Goal: Complete application form: Complete application form

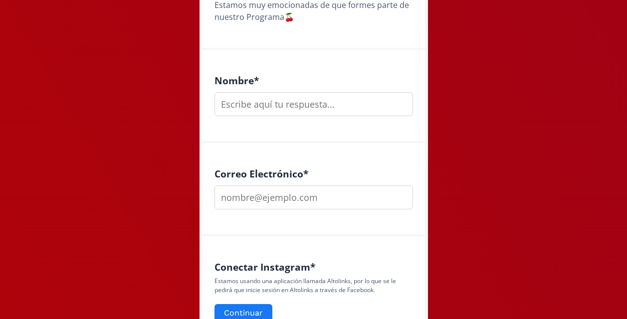
scroll to position [245, 0]
click at [278, 104] on input "text" at bounding box center [313, 104] width 198 height 24
type input "[PERSON_NAME]"
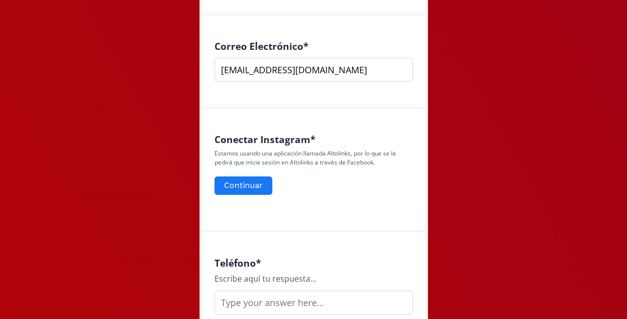
scroll to position [374, 0]
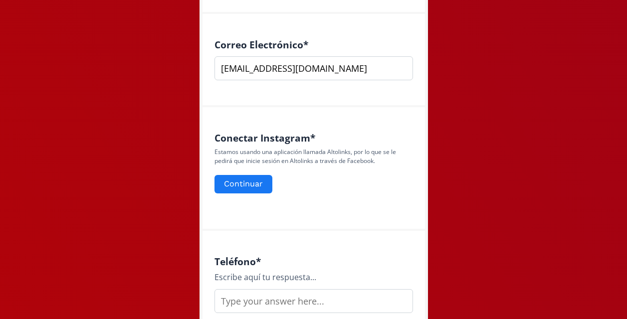
type input "[EMAIL_ADDRESS][DOMAIN_NAME]"
click at [326, 217] on div "Conectar Instagram * Estamos usando una aplicación llamada Altolinks, por lo qu…" at bounding box center [313, 169] width 222 height 124
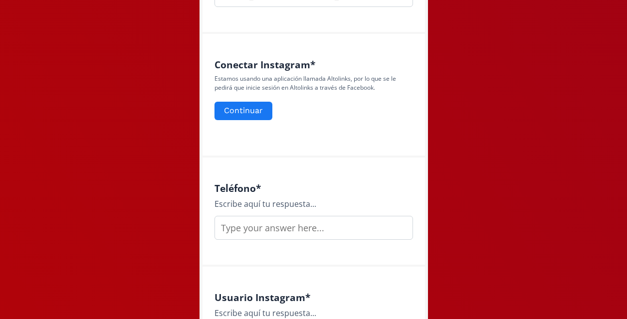
scroll to position [451, 0]
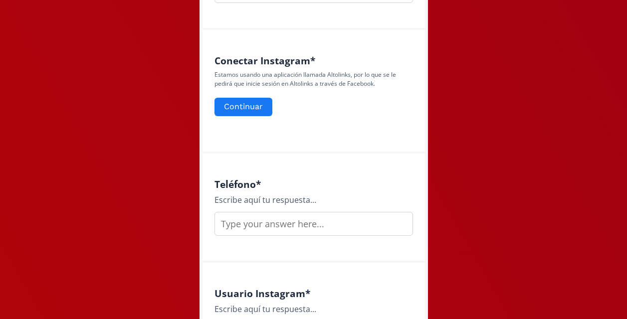
click at [267, 219] on input "text" at bounding box center [313, 224] width 198 height 24
click at [243, 111] on button "Continuar" at bounding box center [243, 106] width 61 height 21
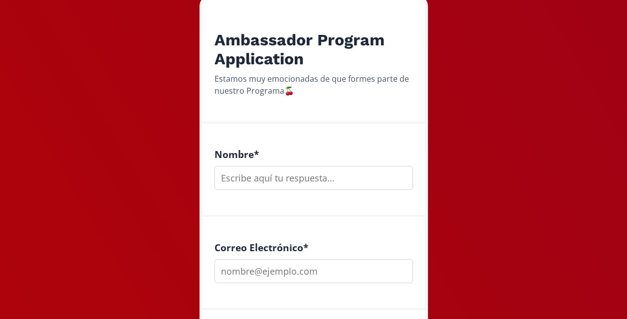
scroll to position [171, 0]
click at [307, 176] on input "text" at bounding box center [313, 179] width 198 height 24
type input "[PERSON_NAME]"
click at [267, 267] on input "email" at bounding box center [313, 272] width 198 height 24
type input "[EMAIL_ADDRESS][DOMAIN_NAME]"
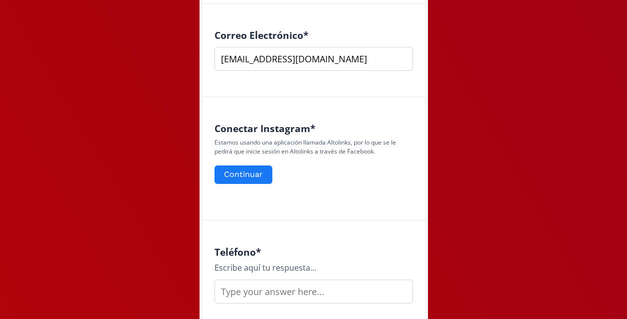
scroll to position [384, 0]
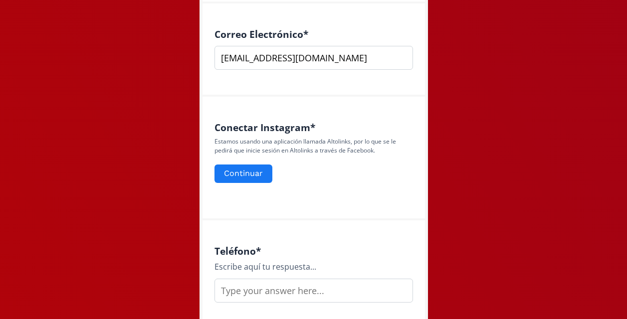
click at [321, 254] on h4 "Teléfono *" at bounding box center [313, 250] width 198 height 11
click at [280, 301] on input "text" at bounding box center [313, 291] width 198 height 24
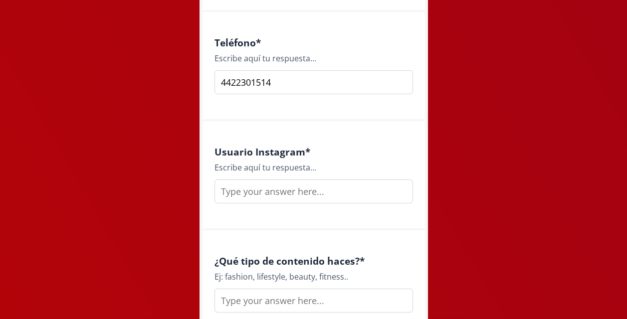
scroll to position [595, 0]
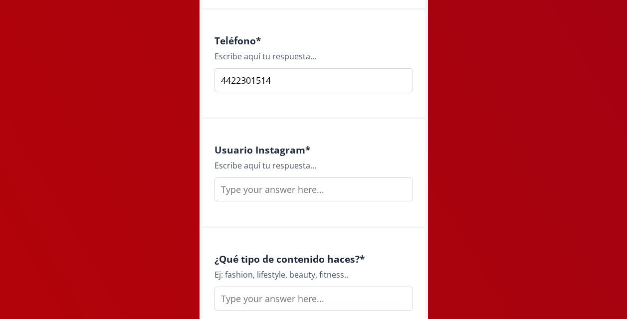
type input "4422301514"
click at [299, 182] on input "text" at bounding box center [313, 189] width 198 height 24
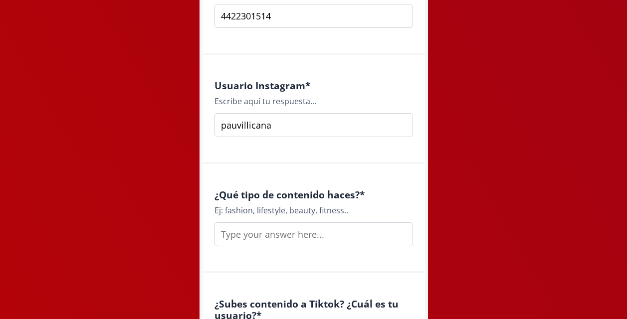
scroll to position [660, 0]
type input "pauvillicana"
click at [269, 235] on input "text" at bounding box center [313, 234] width 198 height 24
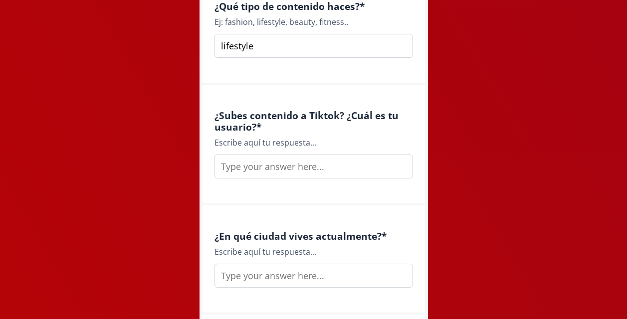
scroll to position [848, 0]
type input "lifestyle"
click at [272, 165] on input "text" at bounding box center [313, 166] width 198 height 24
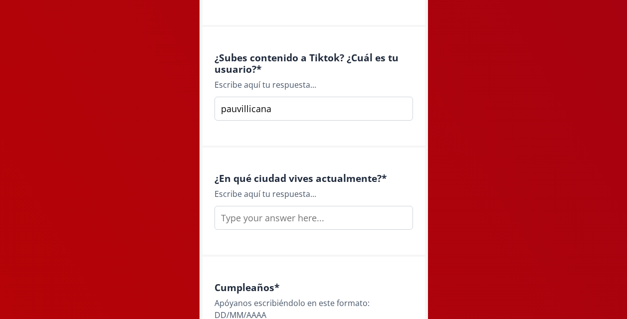
scroll to position [906, 0]
type input "pauvillicana"
click at [286, 221] on input "text" at bounding box center [313, 217] width 198 height 24
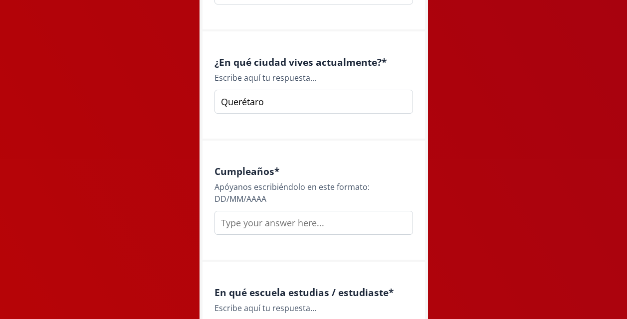
scroll to position [1024, 0]
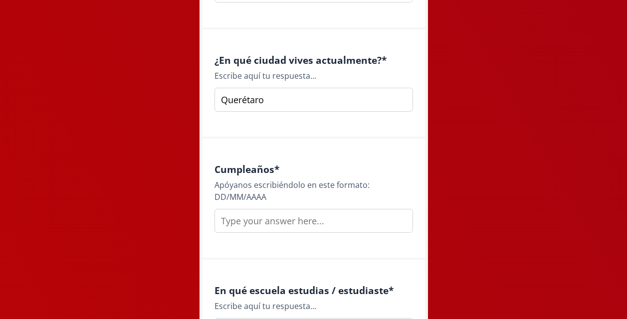
type input "Querétaro"
click at [271, 221] on input "text" at bounding box center [313, 221] width 198 height 24
type input "[DATE]"
click at [277, 244] on div "Cumpleaños * [PERSON_NAME] escribiéndolo en este formato: DD/MM/AAAA [DATE]" at bounding box center [313, 199] width 222 height 121
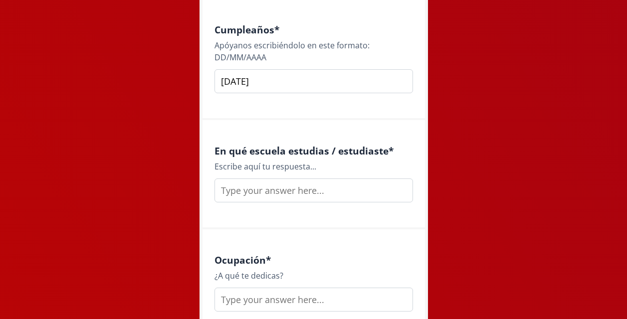
scroll to position [1174, 0]
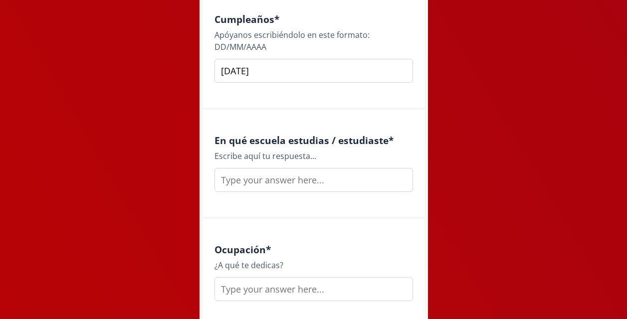
click at [282, 182] on input "text" at bounding box center [313, 180] width 198 height 24
type input "[GEOGRAPHIC_DATA] / Mercadotecnia estratégica"
click at [310, 216] on div "En qué escuela estudias / estudiaste * Escribe aquí tu respuesta... [GEOGRAPHIC…" at bounding box center [313, 164] width 222 height 109
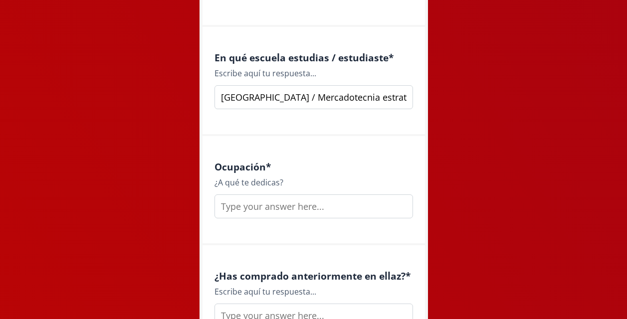
scroll to position [1257, 0]
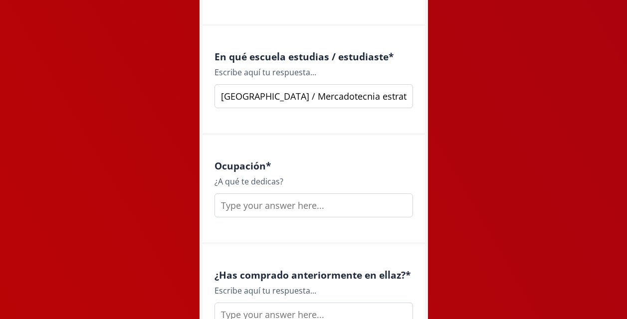
click at [288, 207] on input "text" at bounding box center [313, 205] width 198 height 24
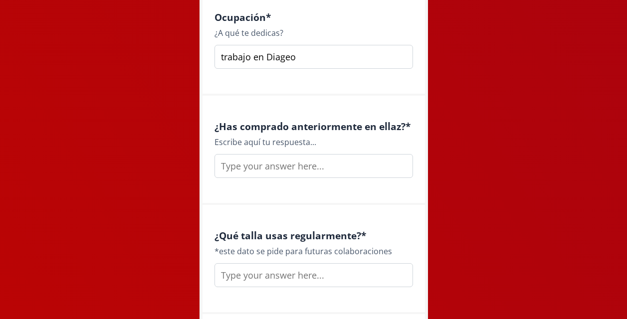
scroll to position [1406, 0]
type input "trabajo en Diageo"
click at [268, 172] on input "text" at bounding box center [313, 166] width 198 height 24
type input "no pero muero por comprar"
click at [287, 212] on div "¿Qué talla usas regularmente? * *este dato se pide para futuras colaboraciones" at bounding box center [313, 258] width 222 height 109
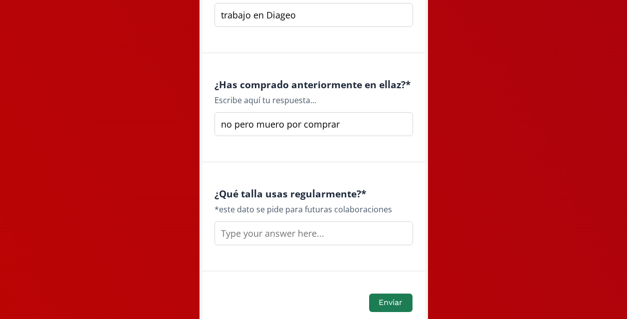
scroll to position [1453, 0]
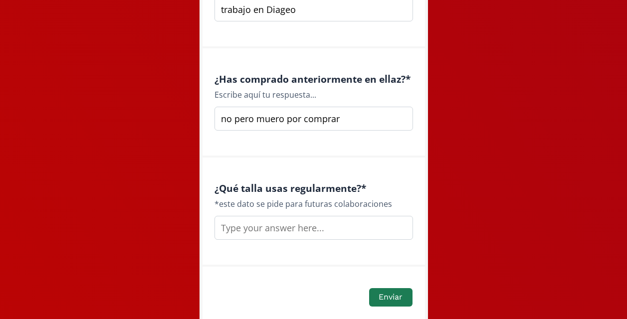
click at [261, 225] on input "text" at bounding box center [313, 228] width 198 height 24
type input "depende pero small, si viene muy reducido, mediano"
click at [404, 148] on div "¿Has comprado anteriormente en ellaz? * Escribe aquí tu respuesta... no pero mu…" at bounding box center [313, 102] width 222 height 109
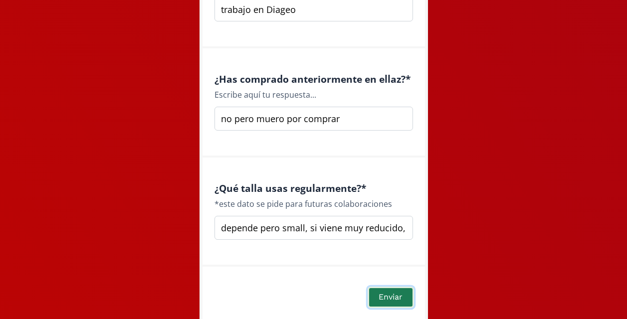
click at [391, 298] on button "Enviar" at bounding box center [390, 297] width 46 height 21
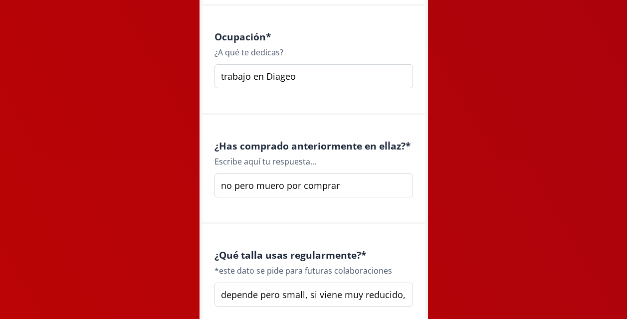
scroll to position [1500, 0]
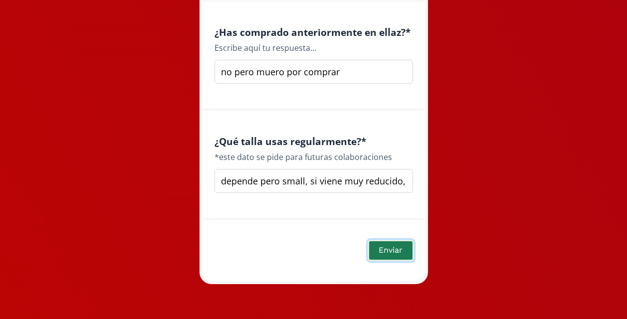
click at [382, 251] on button "Enviar" at bounding box center [390, 250] width 46 height 21
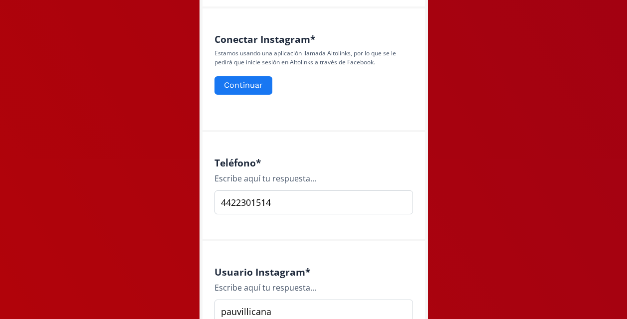
scroll to position [411, 0]
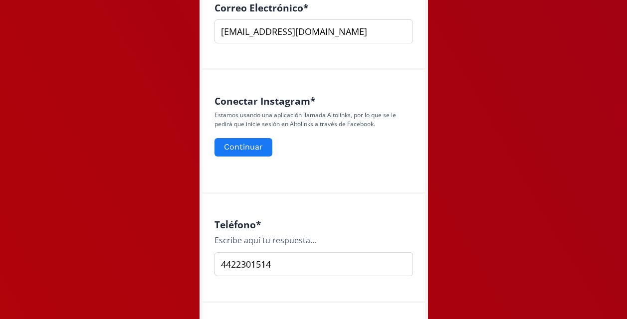
click at [259, 111] on p "Estamos usando una aplicación llamada Altolinks, por lo que se le pedirá que in…" at bounding box center [313, 120] width 198 height 18
click at [253, 149] on button "Continuar" at bounding box center [243, 147] width 61 height 21
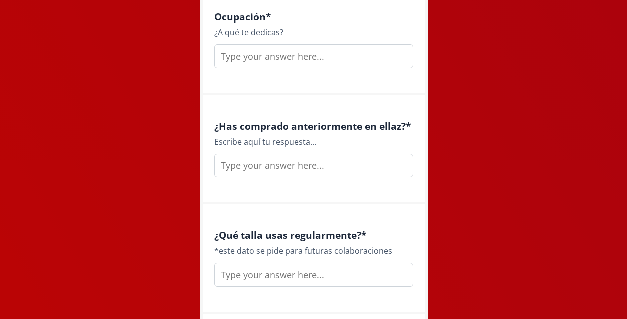
scroll to position [1500, 0]
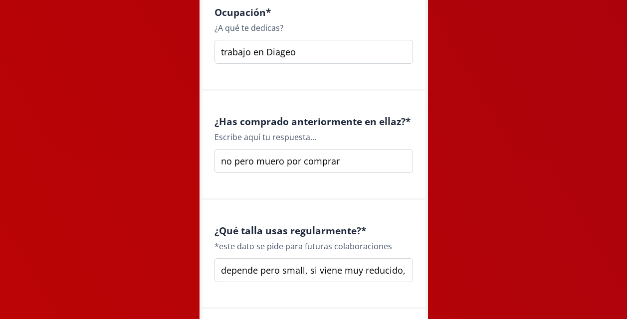
scroll to position [1534, 0]
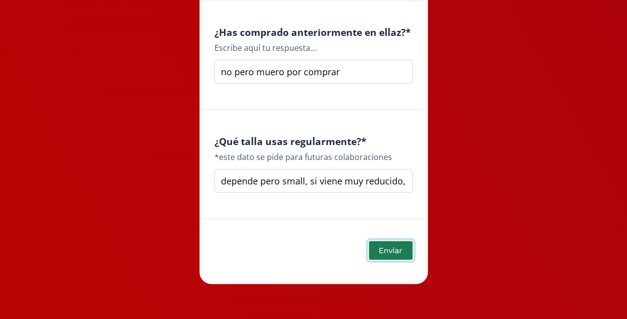
click at [390, 254] on button "Enviar" at bounding box center [390, 250] width 46 height 21
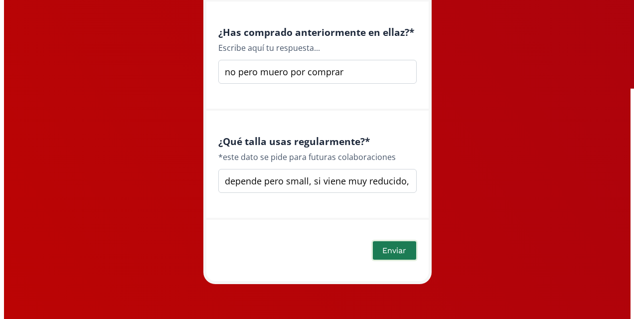
scroll to position [0, 0]
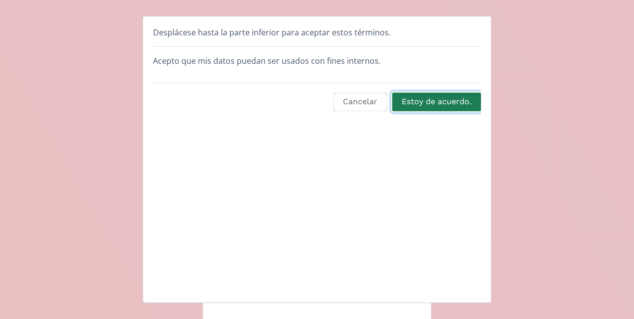
click at [439, 98] on button "Estoy de acuerdo." at bounding box center [437, 101] width 92 height 21
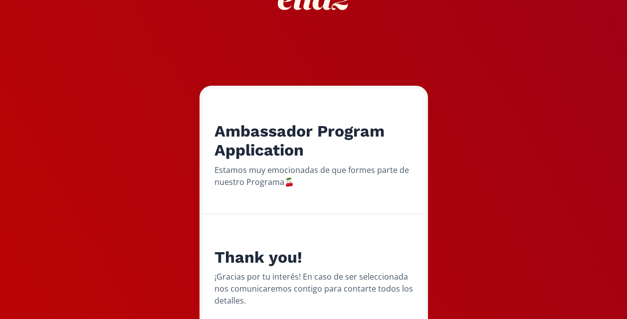
scroll to position [146, 0]
